Goal: Task Accomplishment & Management: Use online tool/utility

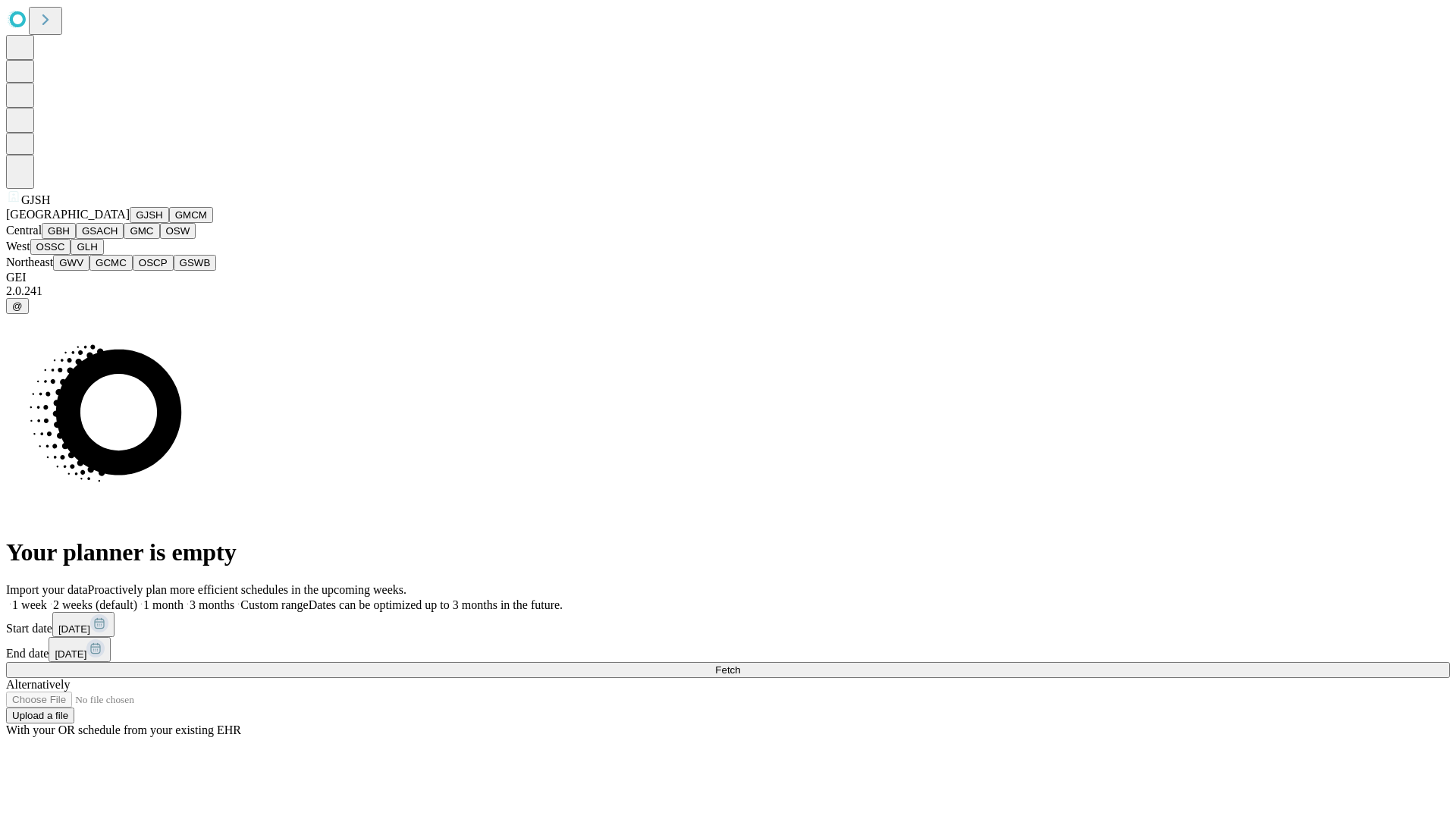
click at [130, 223] on button "GJSH" at bounding box center [150, 215] width 39 height 16
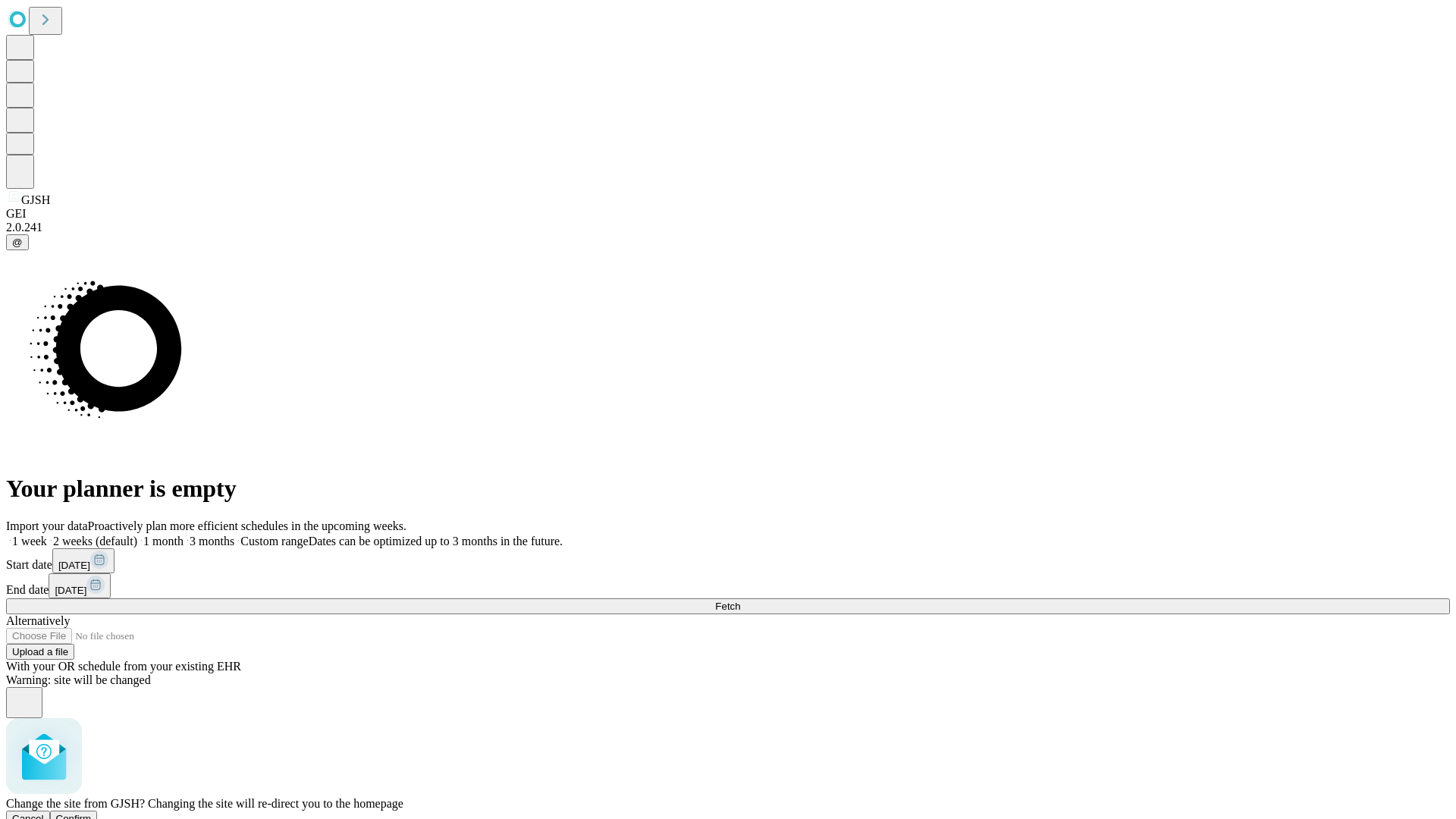
click at [91, 813] on span "Confirm" at bounding box center [74, 818] width 36 height 12
click at [184, 534] on label "1 month" at bounding box center [160, 541] width 47 height 13
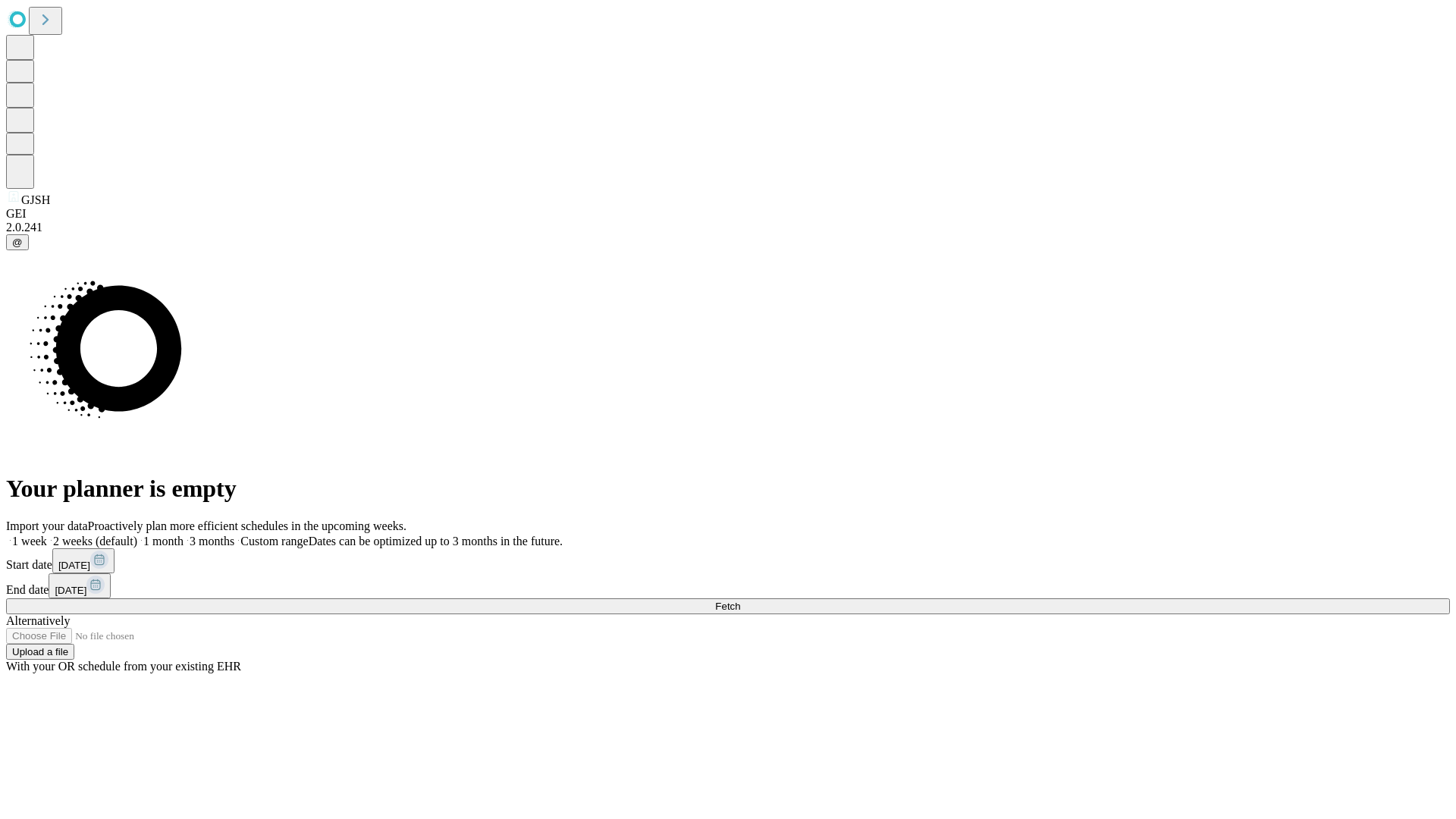
click at [740, 601] on span "Fetch" at bounding box center [728, 606] width 25 height 12
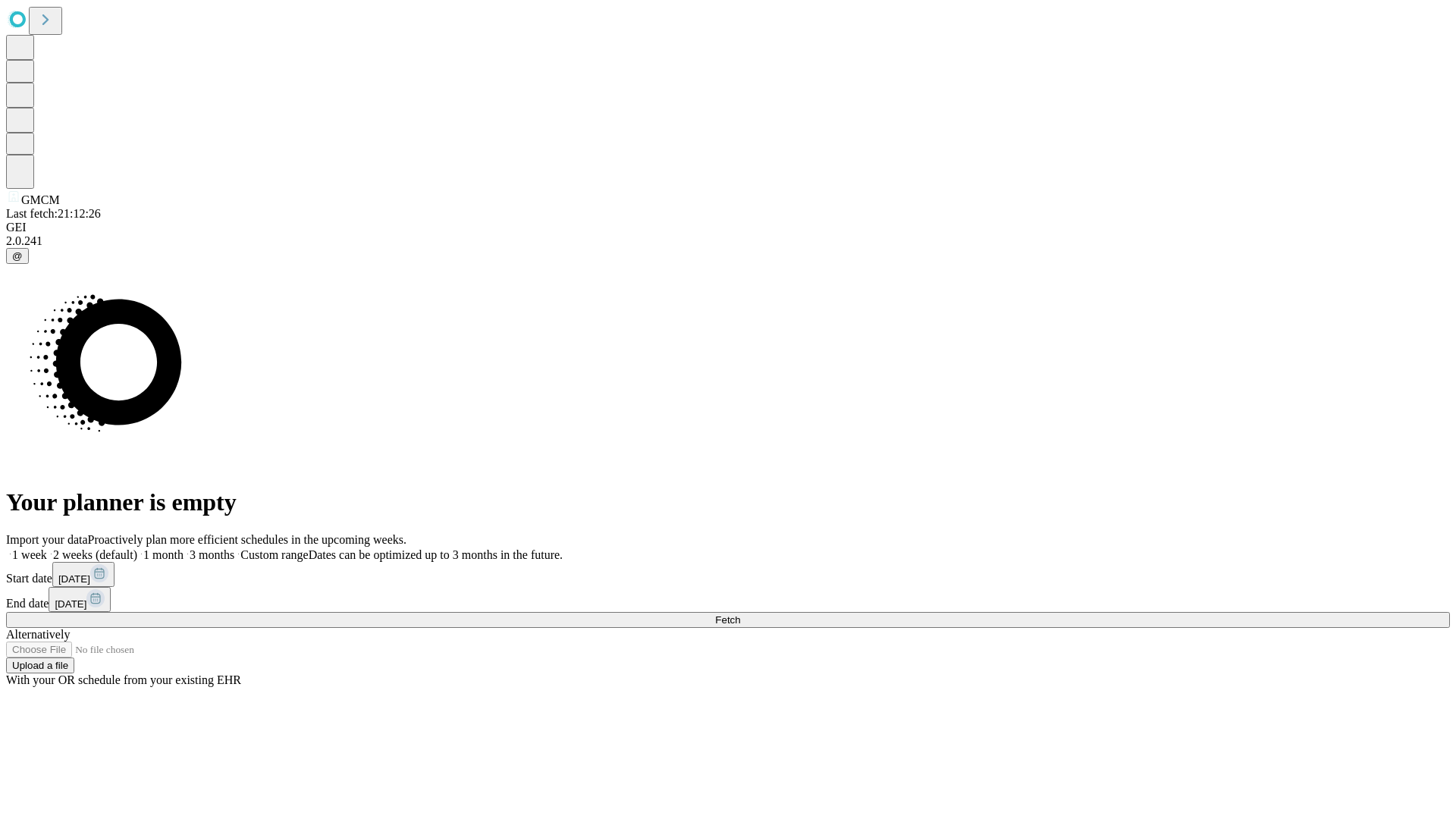
click at [184, 548] on label "1 month" at bounding box center [160, 554] width 47 height 13
click at [740, 614] on span "Fetch" at bounding box center [728, 619] width 25 height 12
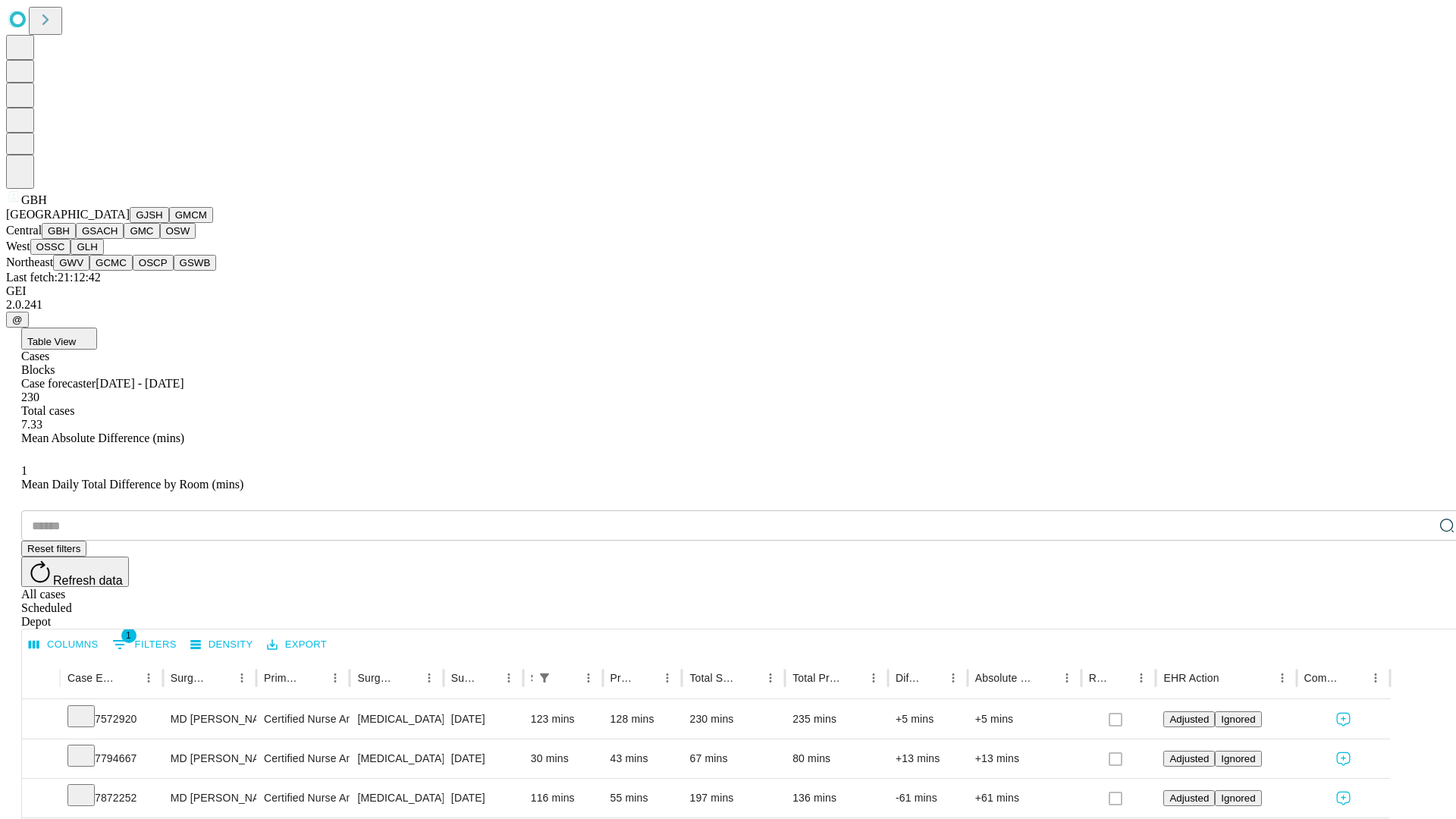
click at [117, 239] on button "GSACH" at bounding box center [99, 231] width 47 height 16
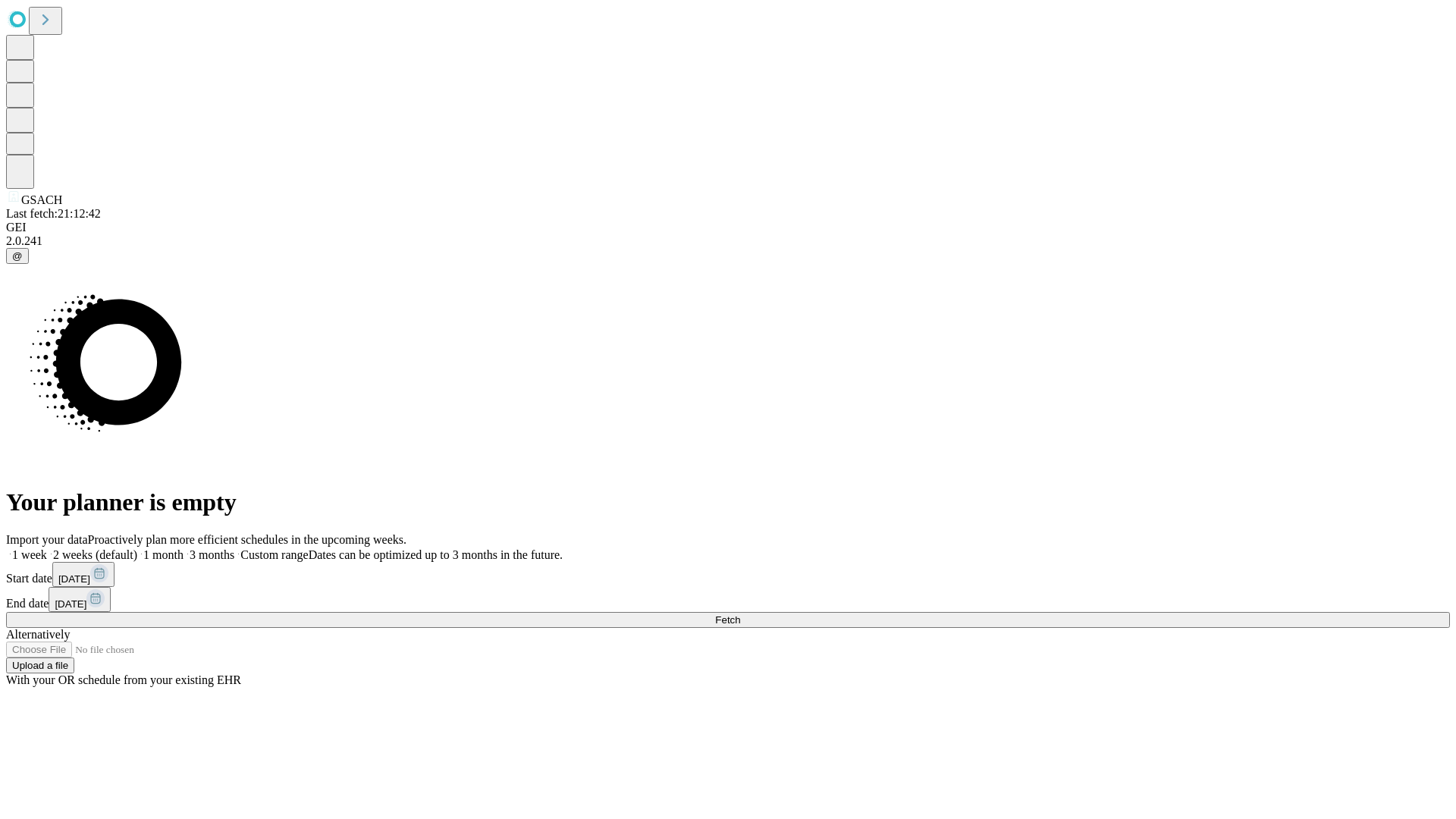
click at [184, 548] on label "1 month" at bounding box center [160, 554] width 47 height 13
click at [740, 614] on span "Fetch" at bounding box center [728, 619] width 25 height 12
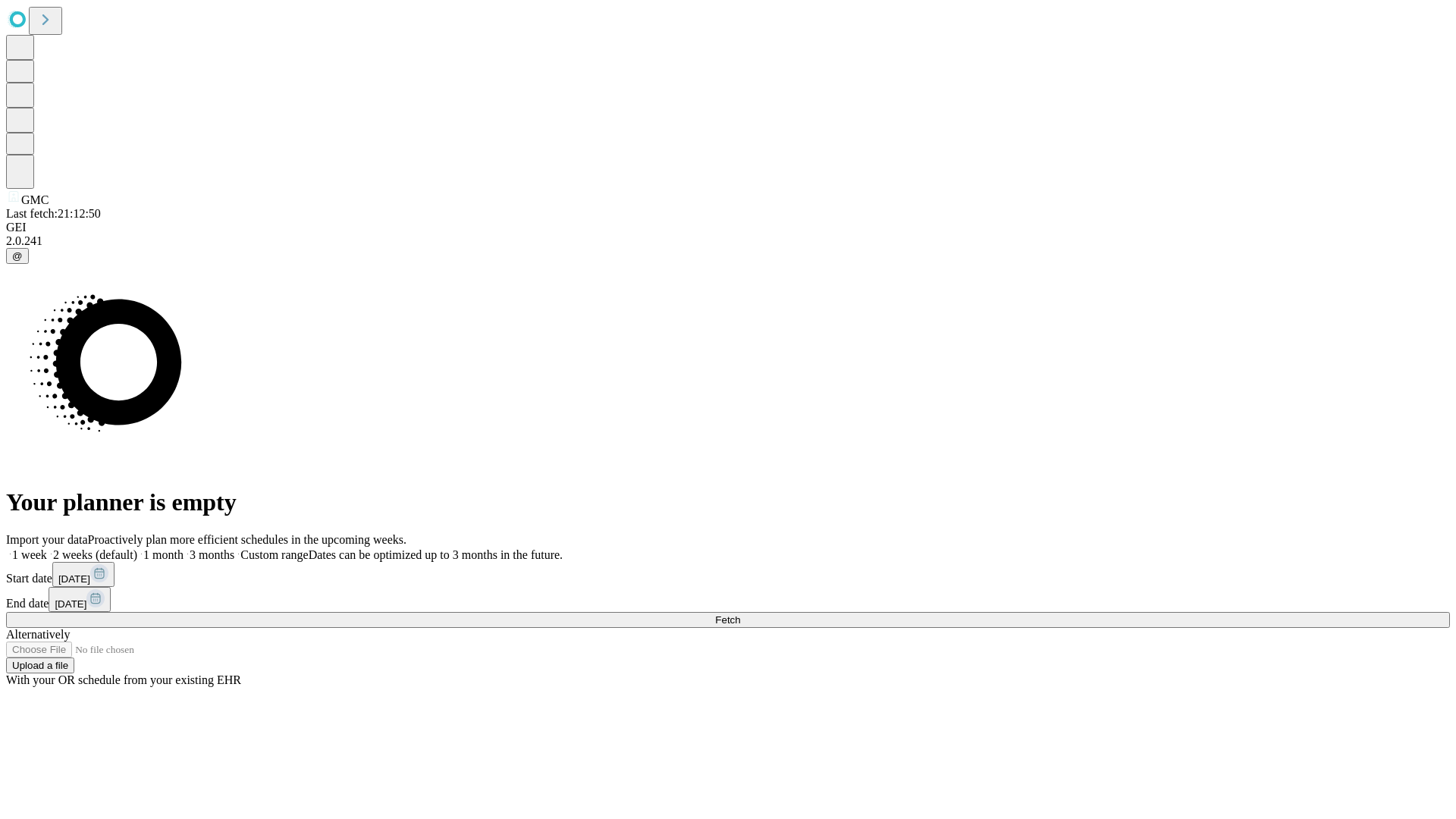
click at [184, 548] on label "1 month" at bounding box center [160, 554] width 47 height 13
click at [740, 614] on span "Fetch" at bounding box center [728, 619] width 25 height 12
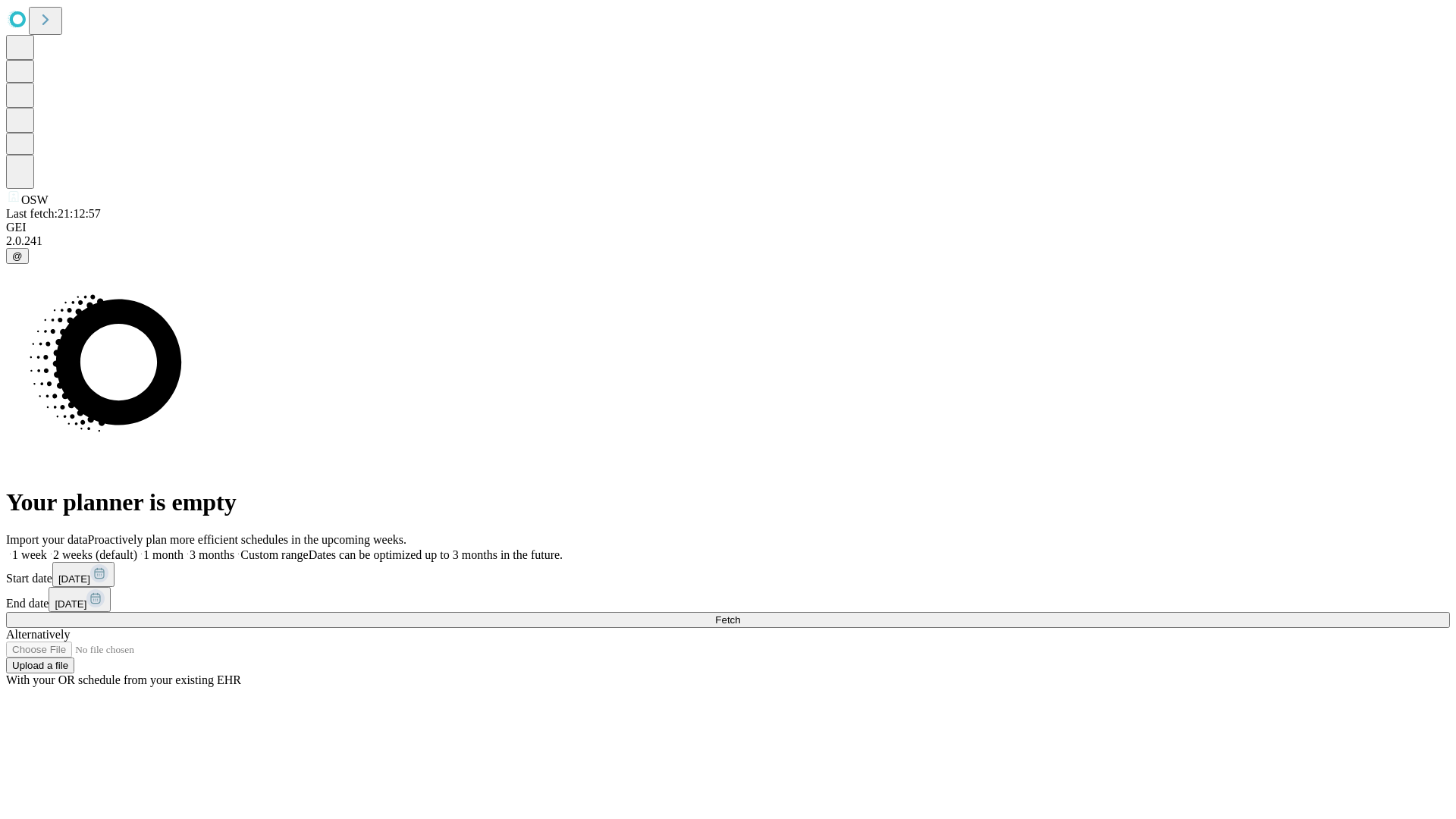
click at [740, 614] on span "Fetch" at bounding box center [728, 619] width 25 height 12
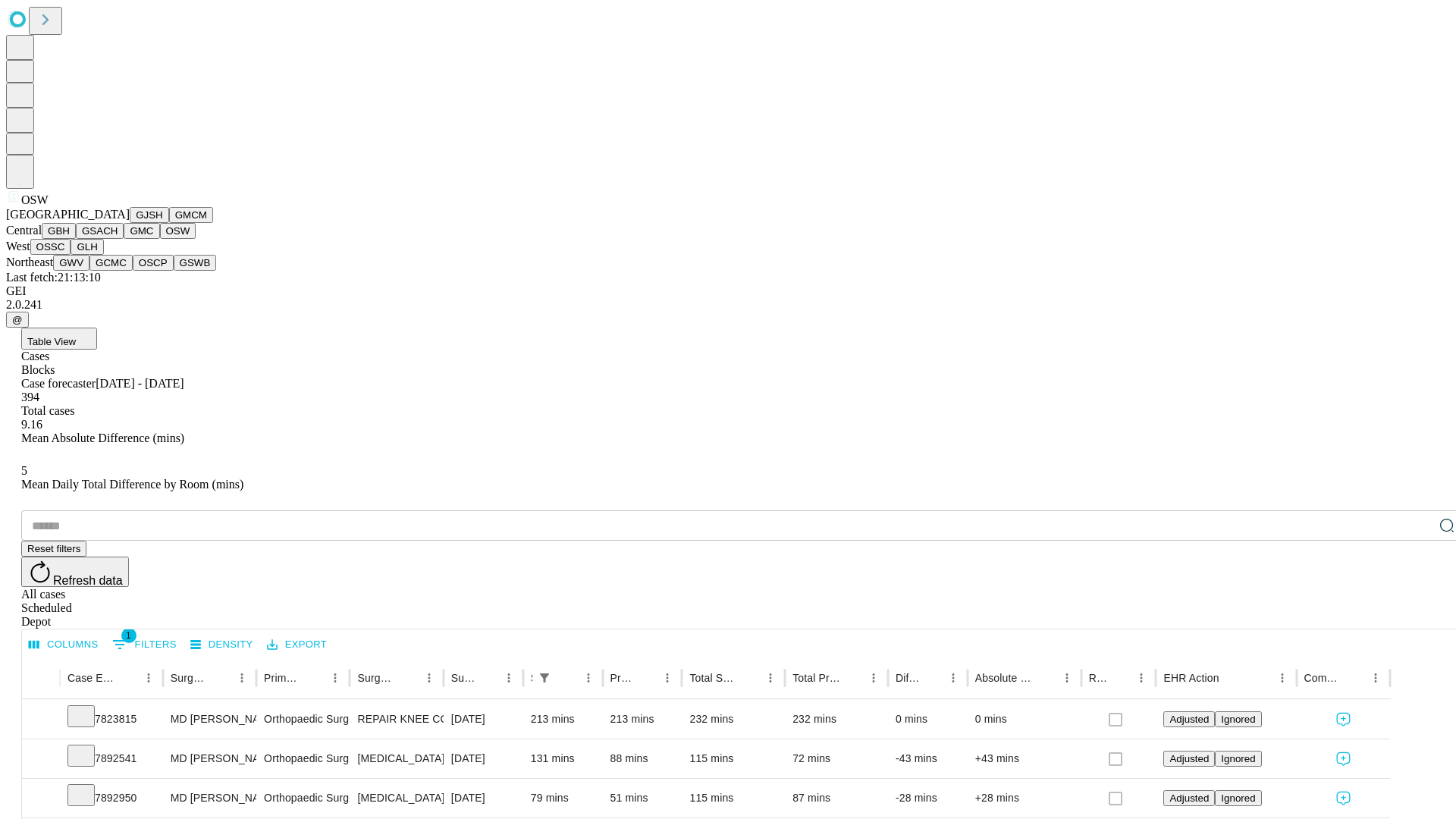
click at [72, 255] on button "OSSC" at bounding box center [51, 247] width 41 height 16
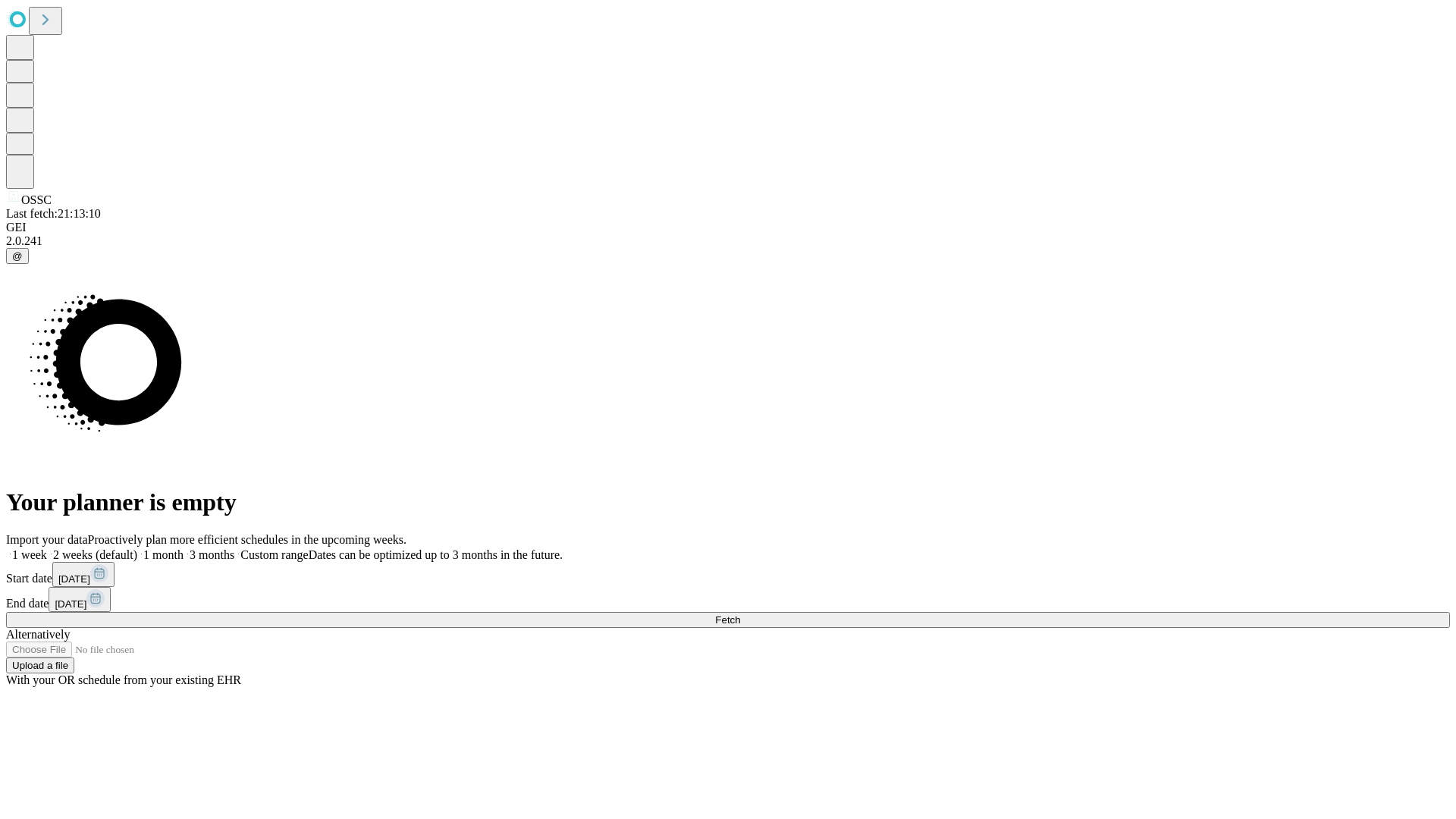
click at [184, 548] on label "1 month" at bounding box center [160, 554] width 47 height 13
click at [740, 614] on span "Fetch" at bounding box center [728, 619] width 25 height 12
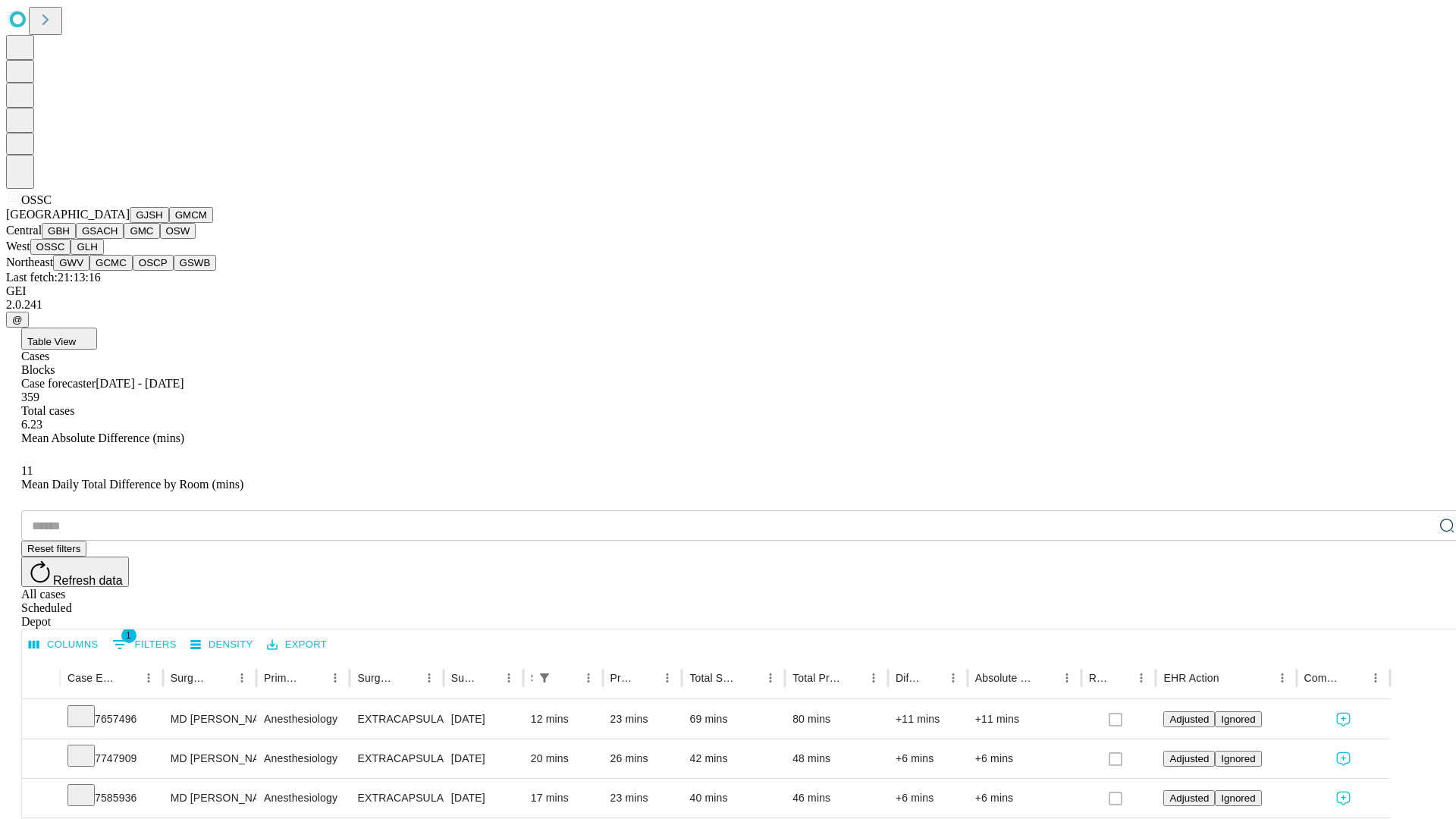
click at [103, 255] on button "GLH" at bounding box center [87, 247] width 32 height 16
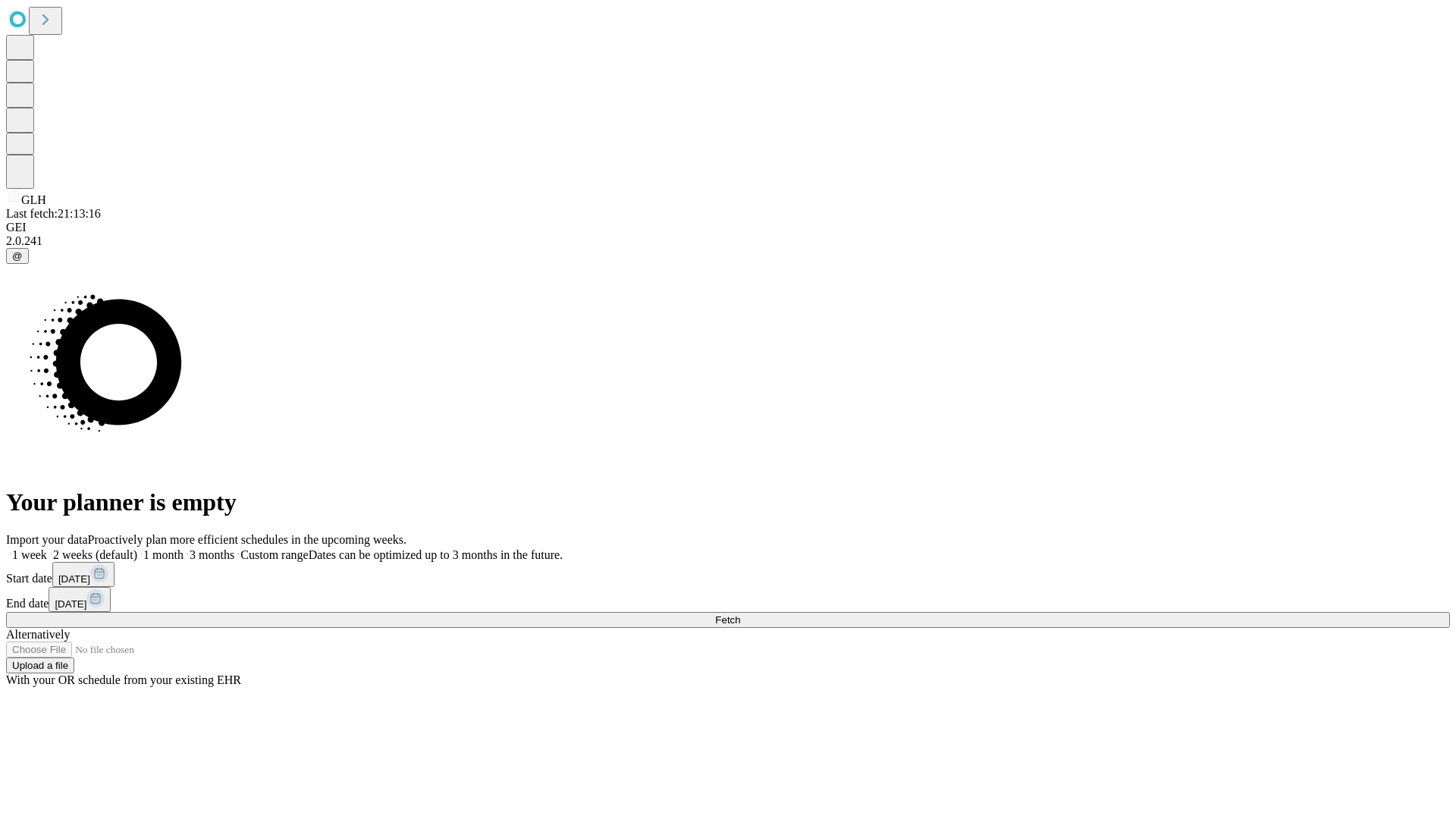
click at [184, 548] on label "1 month" at bounding box center [160, 554] width 47 height 13
click at [740, 614] on span "Fetch" at bounding box center [728, 619] width 25 height 12
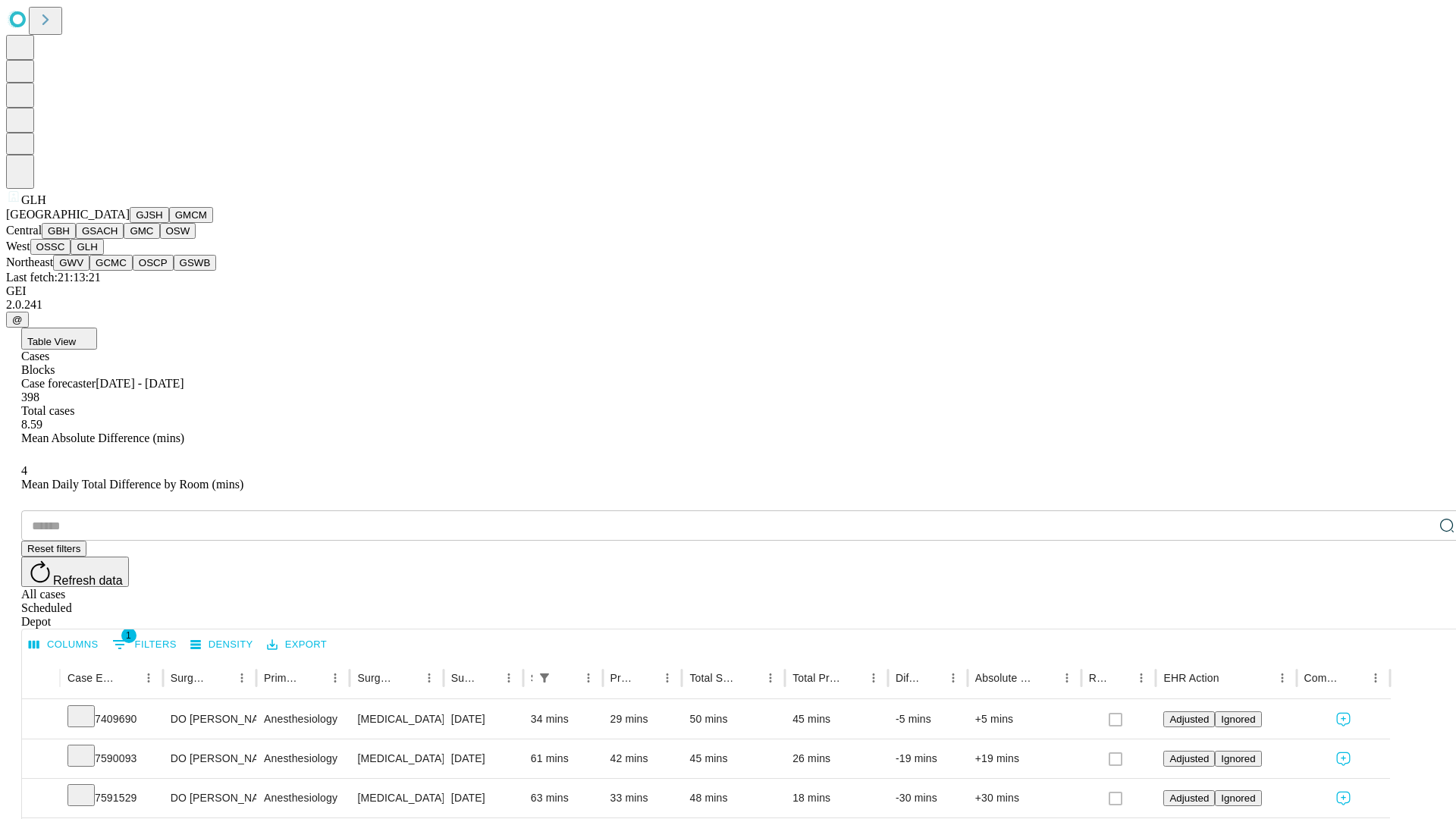
click at [90, 270] on button "GWV" at bounding box center [71, 263] width 37 height 16
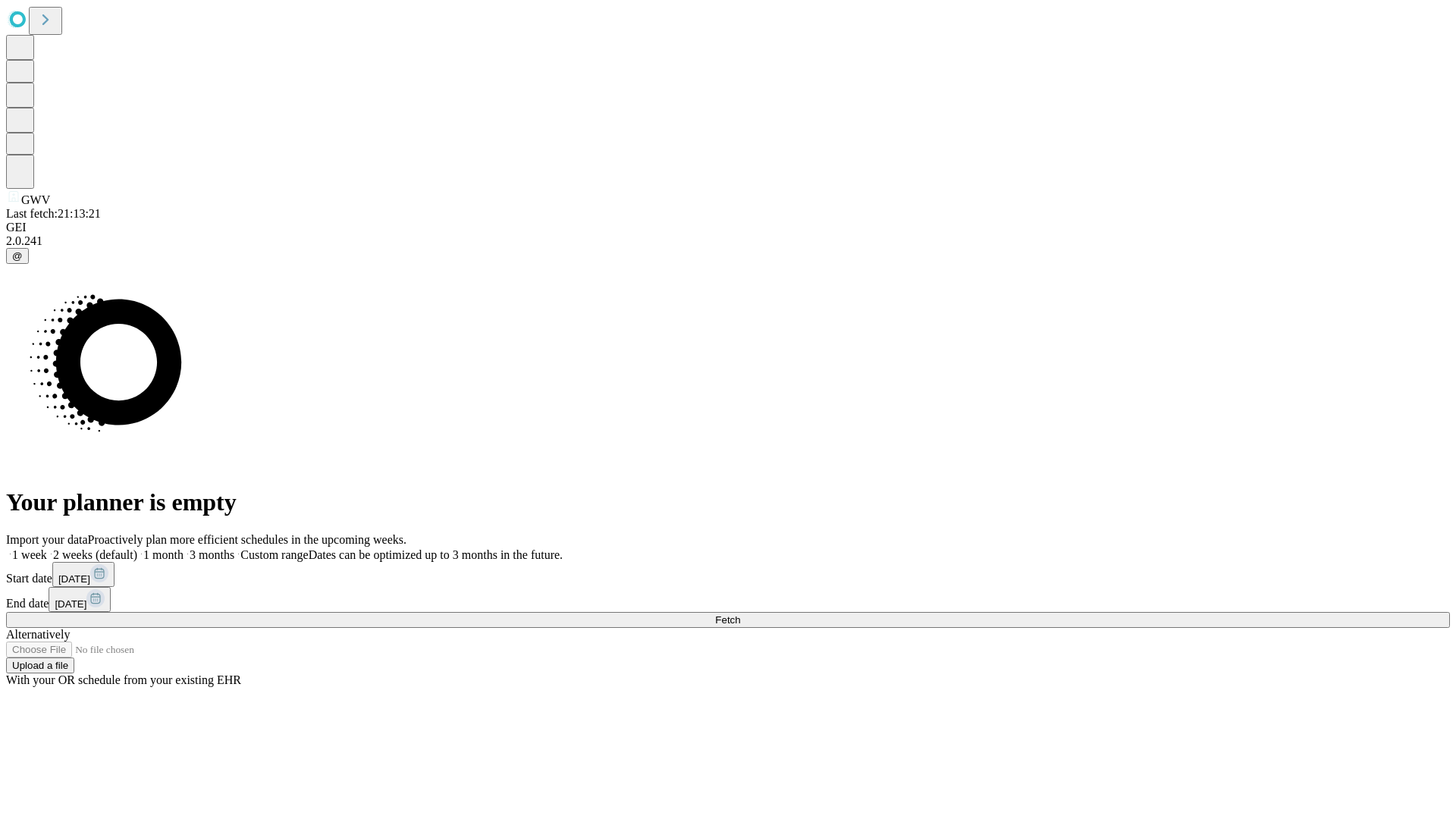
click at [184, 548] on label "1 month" at bounding box center [160, 554] width 47 height 13
click at [740, 614] on span "Fetch" at bounding box center [728, 619] width 25 height 12
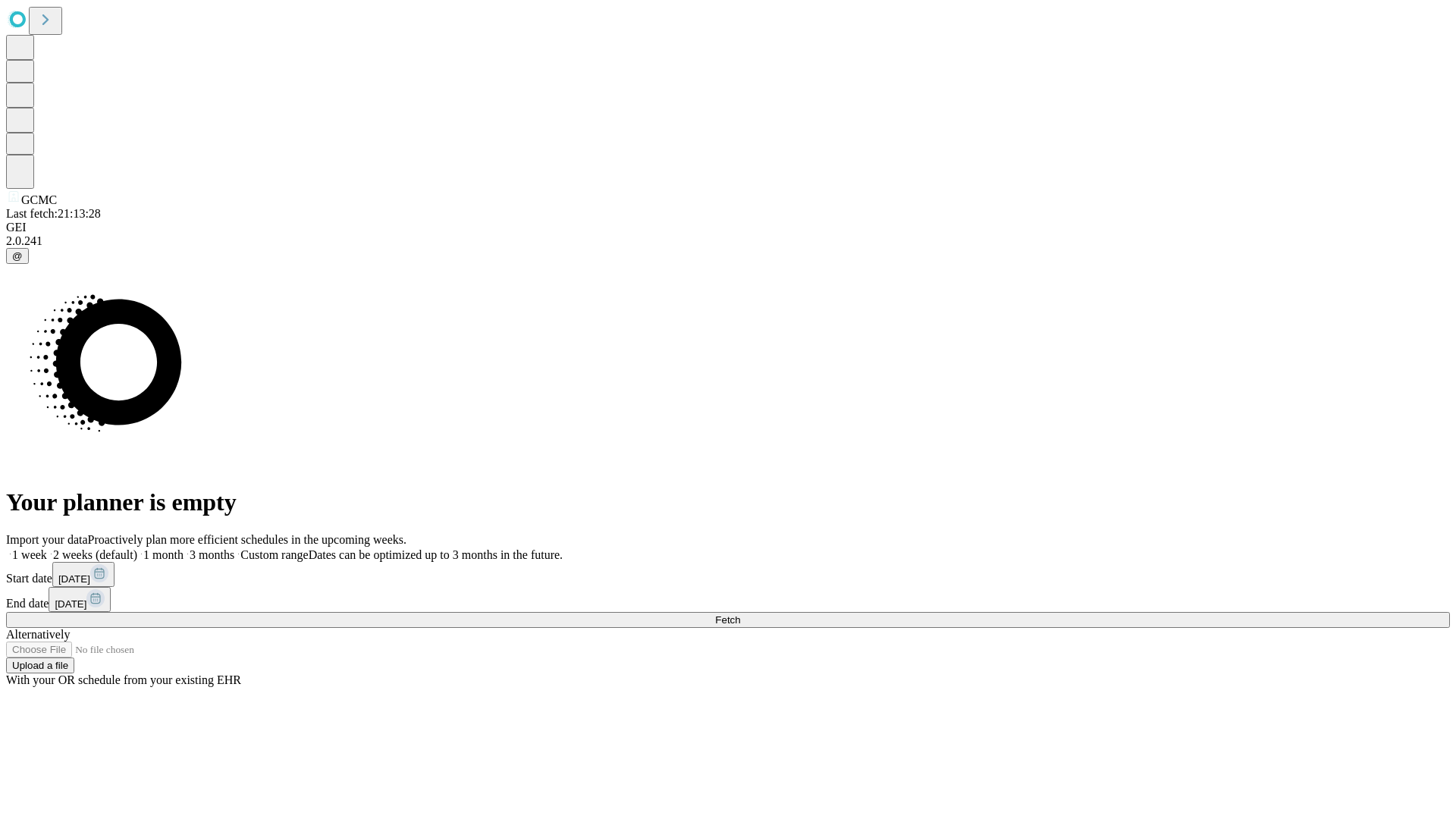
click at [184, 548] on label "1 month" at bounding box center [160, 554] width 47 height 13
click at [740, 614] on span "Fetch" at bounding box center [728, 619] width 25 height 12
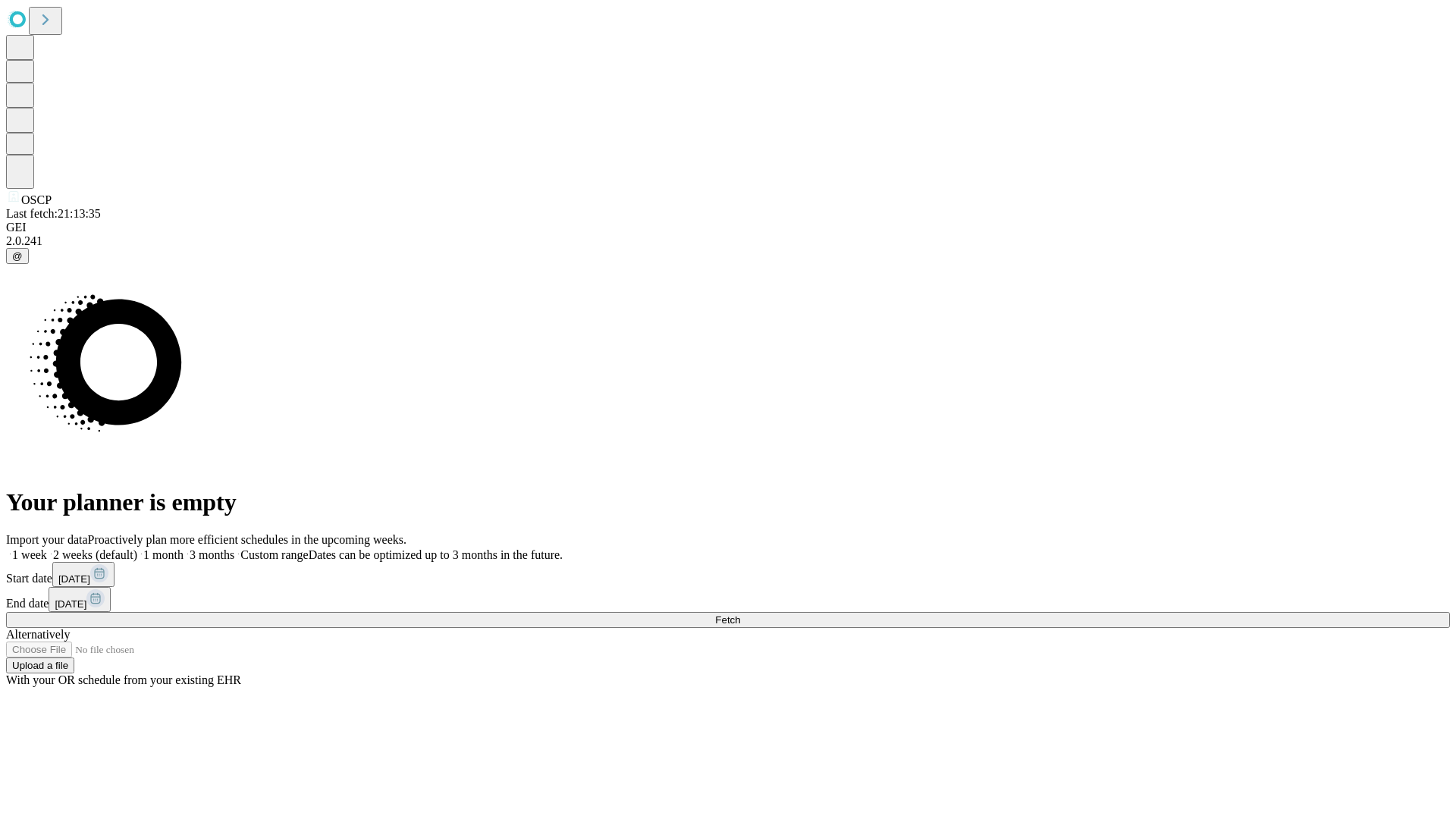
click at [740, 614] on span "Fetch" at bounding box center [728, 619] width 25 height 12
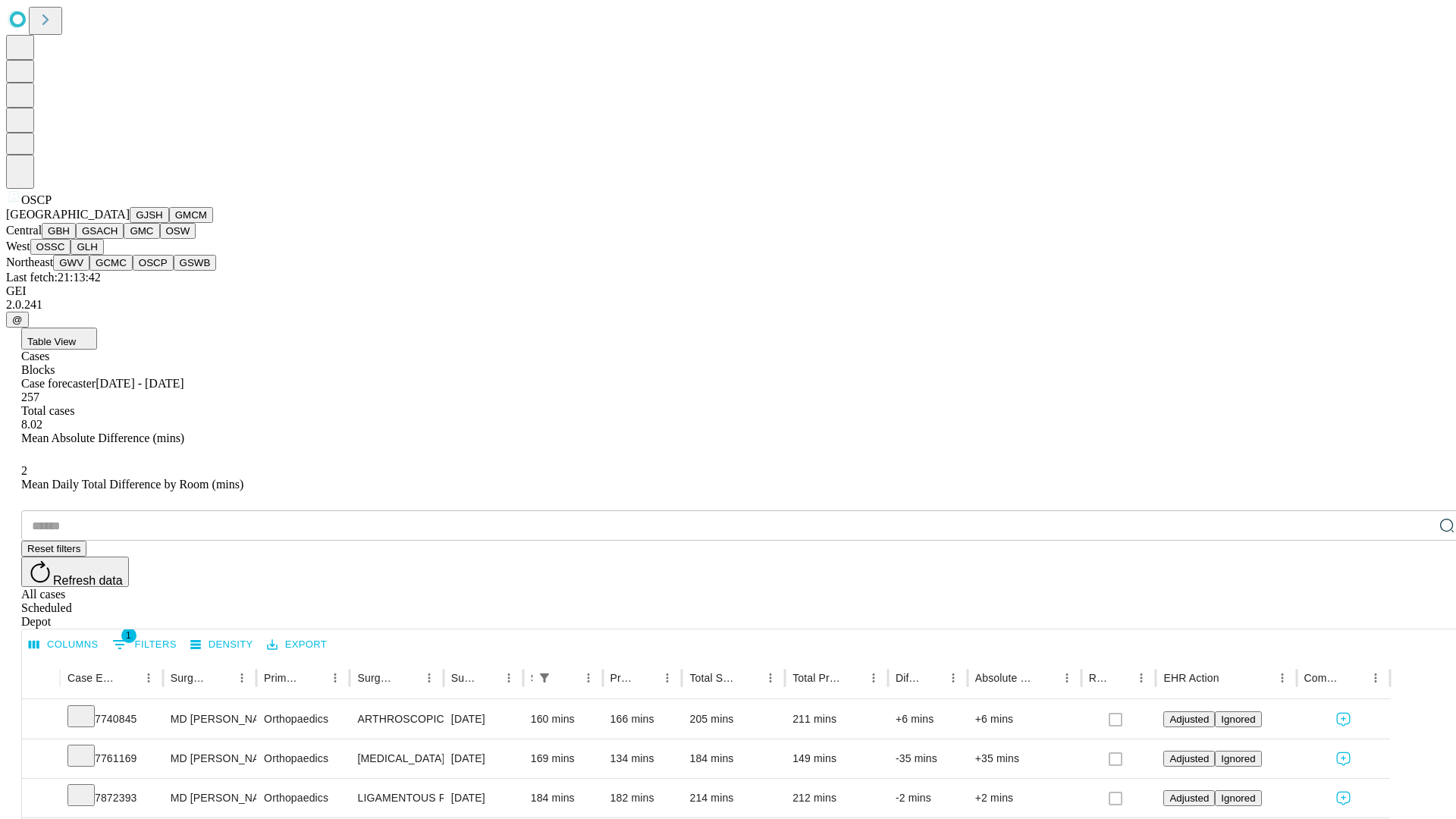
click at [174, 270] on button "GSWB" at bounding box center [195, 263] width 43 height 16
